Goal: Find specific page/section: Find specific page/section

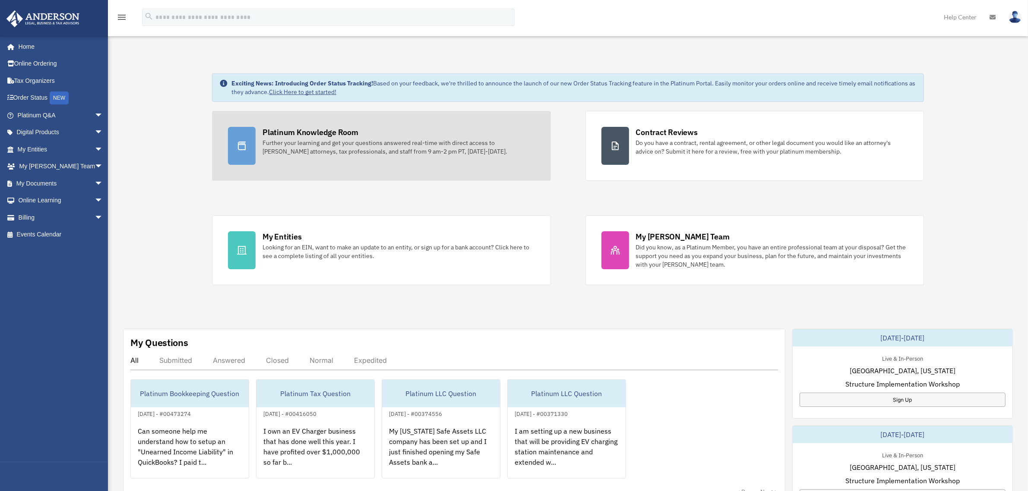
click at [313, 133] on div "Platinum Knowledge Room" at bounding box center [310, 132] width 96 height 11
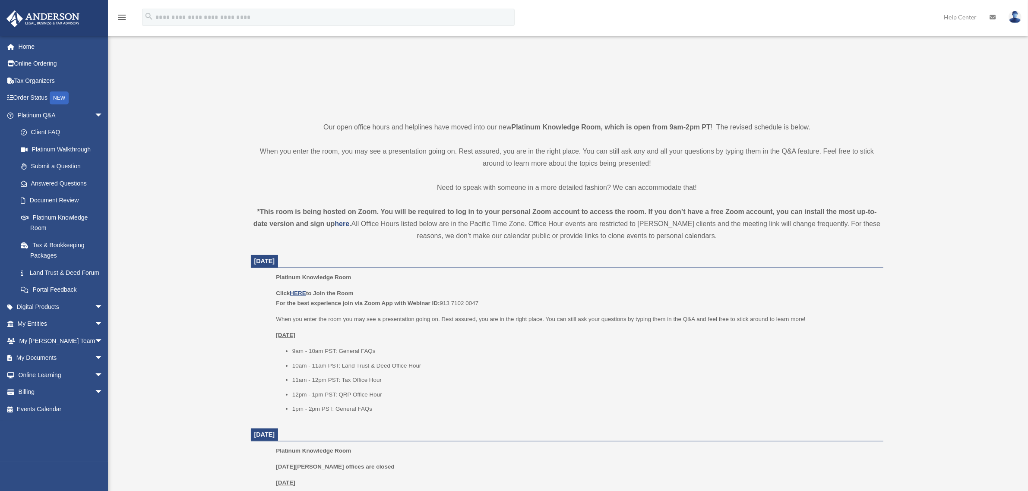
scroll to position [162, 0]
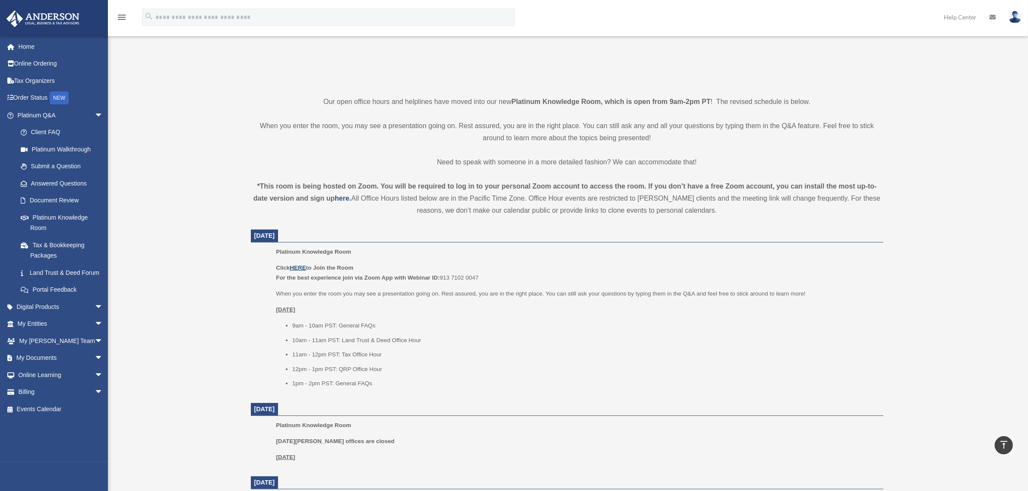
click at [303, 265] on u "HERE" at bounding box center [298, 268] width 16 height 6
click at [95, 333] on span "arrow_drop_down" at bounding box center [103, 325] width 17 height 18
click at [62, 418] on link "My Blueprint" at bounding box center [64, 409] width 104 height 17
